Goal: Find specific page/section: Find specific page/section

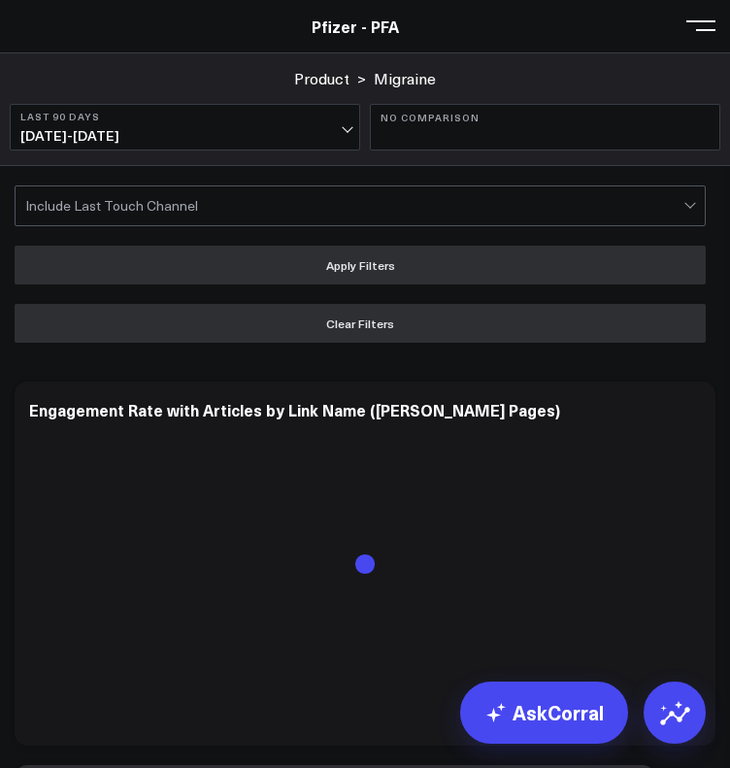
click at [702, 27] on button at bounding box center [700, 24] width 29 height 29
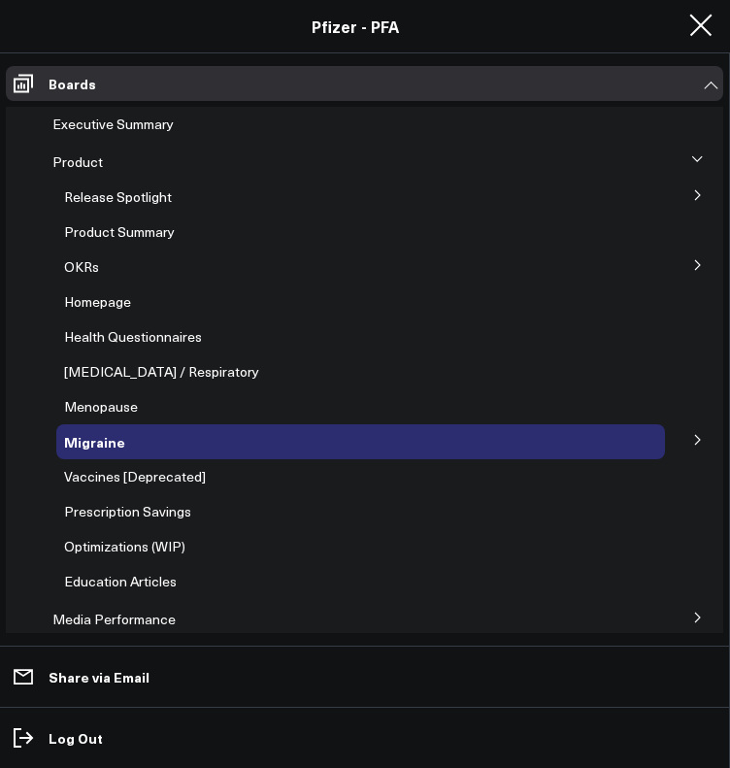
click at [680, 187] on button at bounding box center [697, 194] width 50 height 29
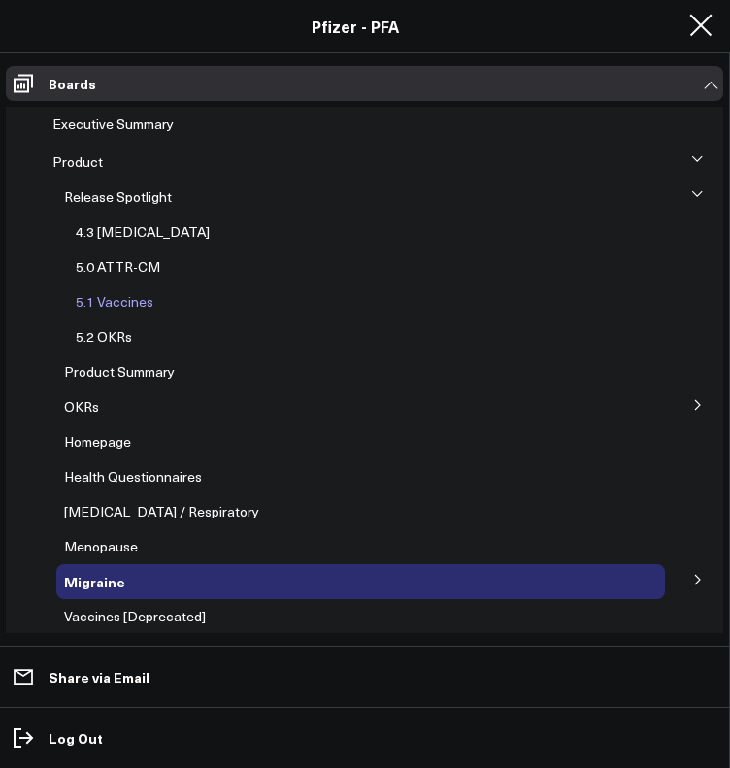
click at [137, 306] on span "5.1 Vaccines" at bounding box center [115, 301] width 78 height 18
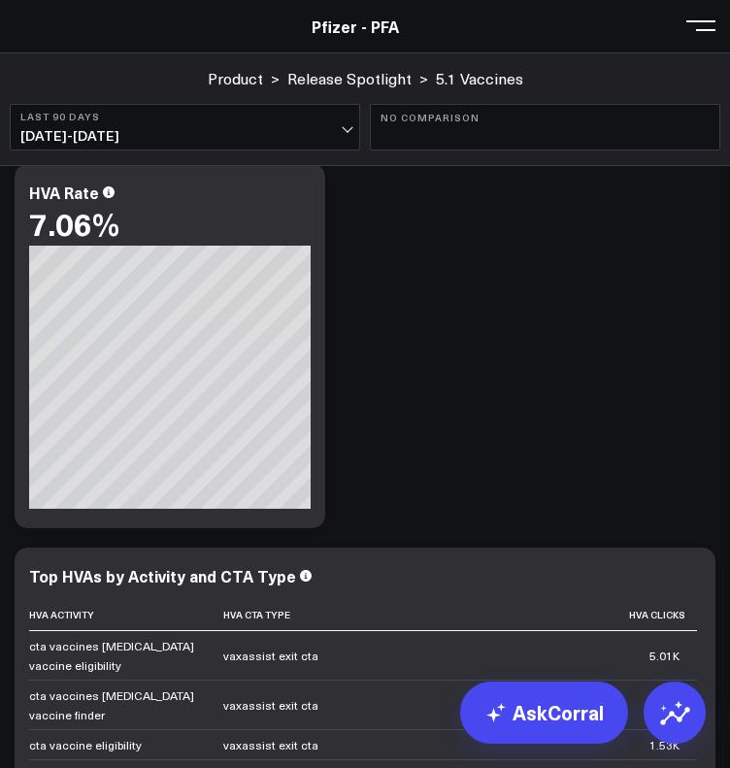
scroll to position [7876, 0]
